Goal: Transaction & Acquisition: Purchase product/service

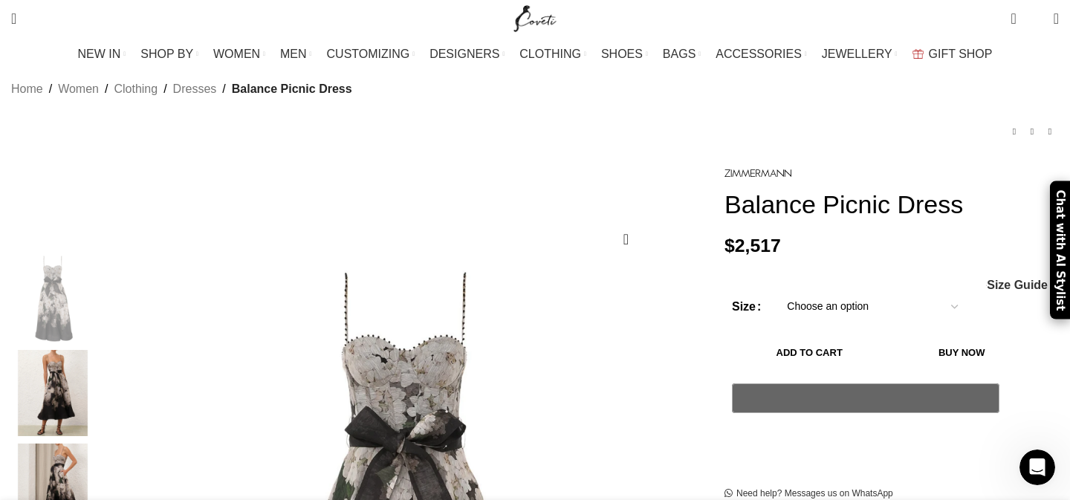
scroll to position [47, 0]
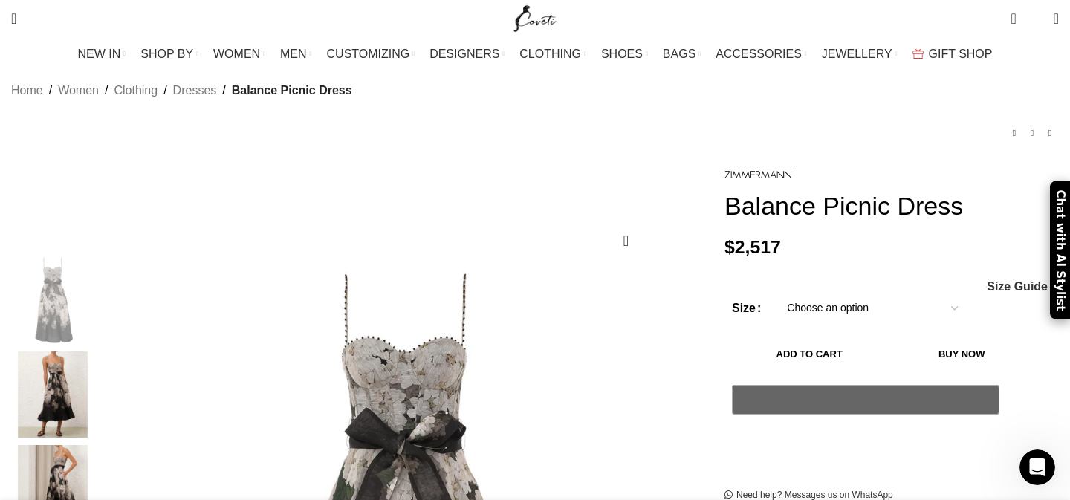
click at [847, 293] on select "Choose an option 6 UK 8 UK 10 [GEOGRAPHIC_DATA] 12 [GEOGRAPHIC_DATA] 14 [GEOGRA…" at bounding box center [872, 308] width 193 height 31
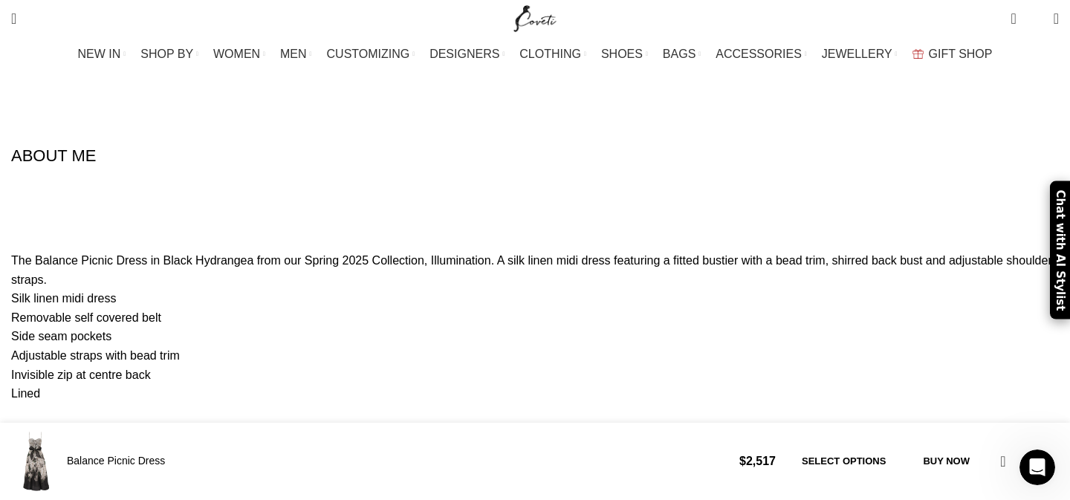
scroll to position [1660, 0]
drag, startPoint x: 342, startPoint y: 162, endPoint x: 368, endPoint y: 158, distance: 26.3
click at [369, 158] on div "[PERSON_NAME] Women’s Balance Picnic Dress [PERSON_NAME] Black Balance Picnic D…" at bounding box center [535, 215] width 1048 height 1422
drag, startPoint x: 339, startPoint y: 163, endPoint x: 442, endPoint y: 164, distance: 103.3
click at [442, 164] on div "[PERSON_NAME] Women’s Balance Picnic Dress [PERSON_NAME] Black Balance Picnic D…" at bounding box center [535, 215] width 1048 height 1422
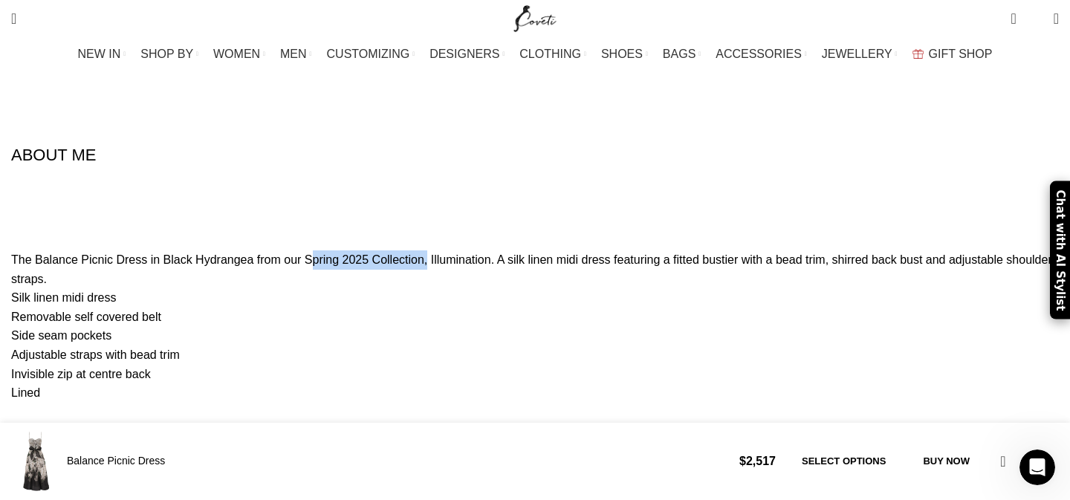
copy div "Spring 2025 Collection"
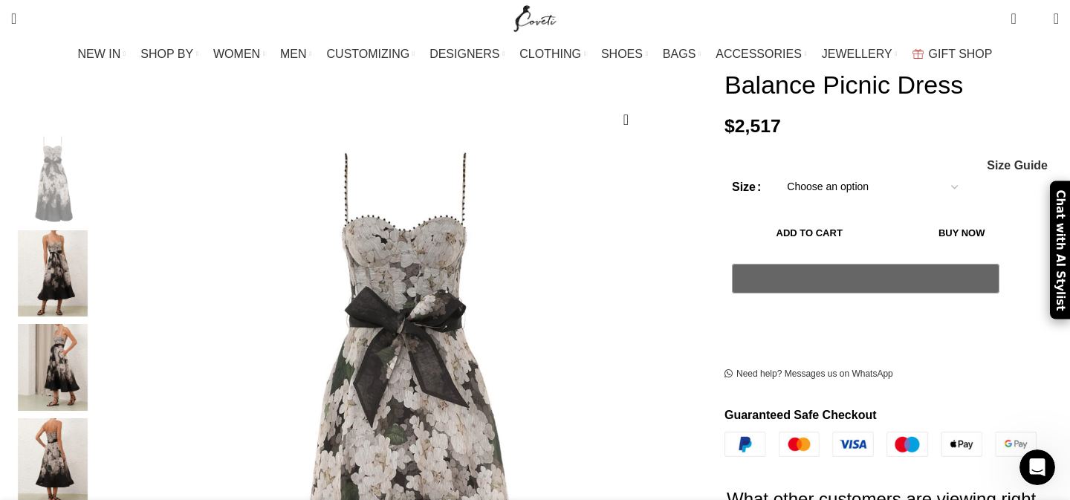
scroll to position [239, 0]
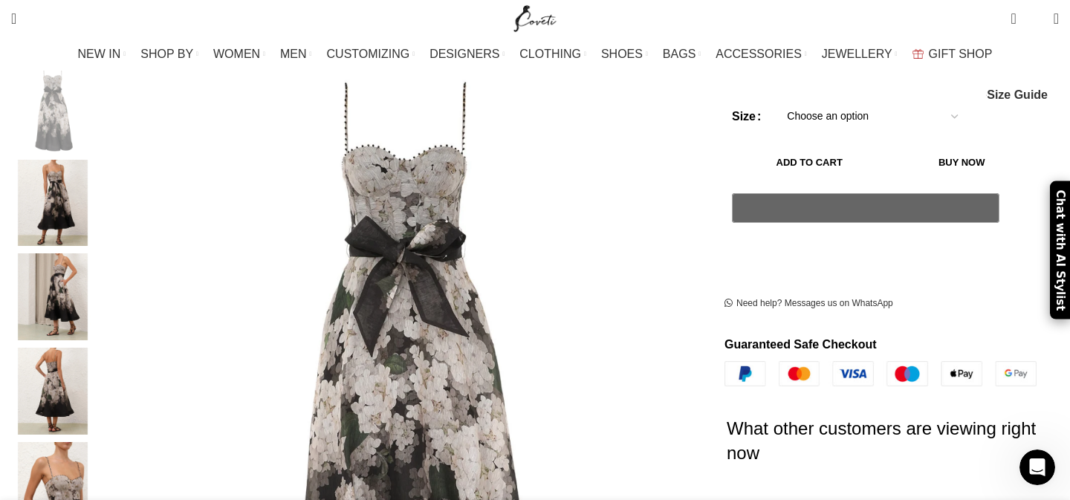
click at [98, 160] on img "2 / 9" at bounding box center [52, 203] width 91 height 87
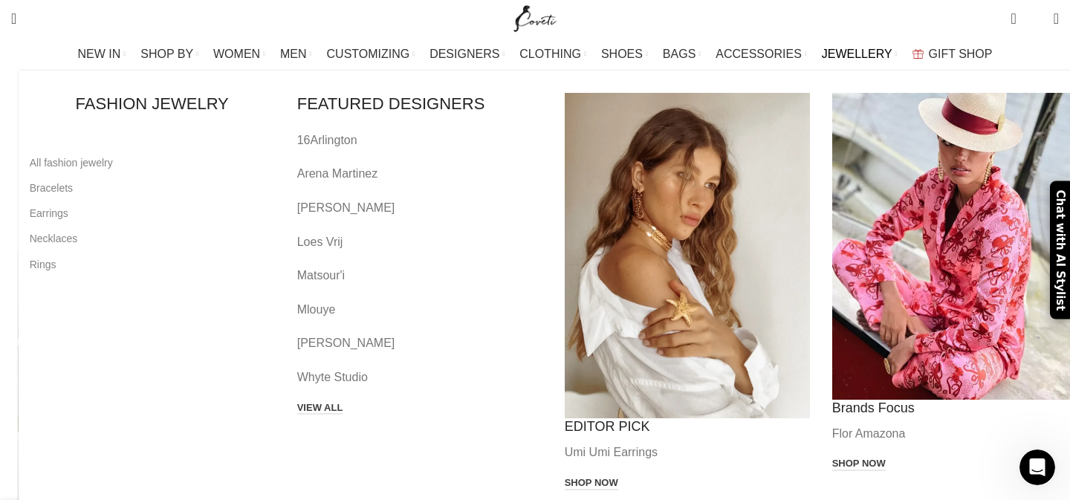
scroll to position [0, 0]
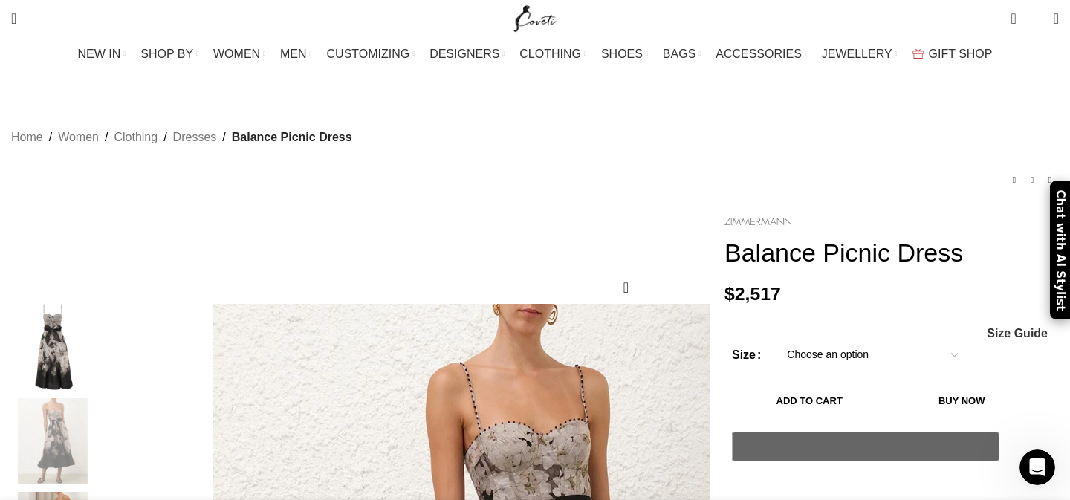
drag, startPoint x: 980, startPoint y: 233, endPoint x: 702, endPoint y: 201, distance: 279.1
copy div "Balance Picnic Dress"
